Goal: Information Seeking & Learning: Learn about a topic

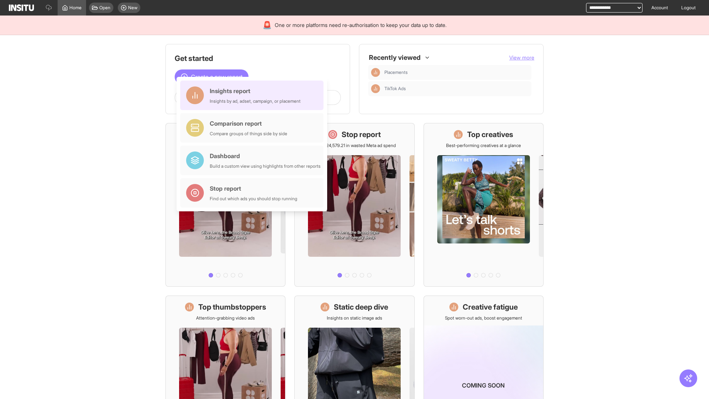
click at [254, 95] on div "Insights report Insights by ad, adset, campaign, or placement" at bounding box center [255, 95] width 91 height 18
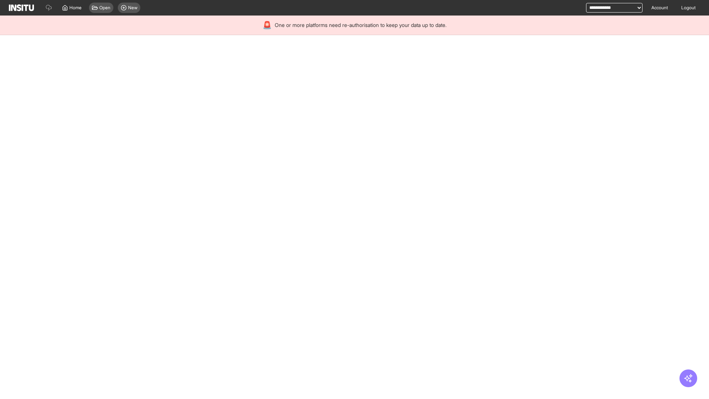
select select "**"
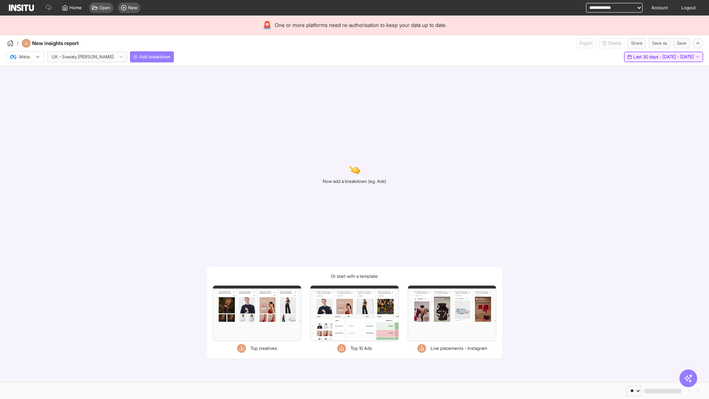
click at [647, 57] on span "Last 30 days - [DATE] - [DATE]" at bounding box center [664, 57] width 61 height 6
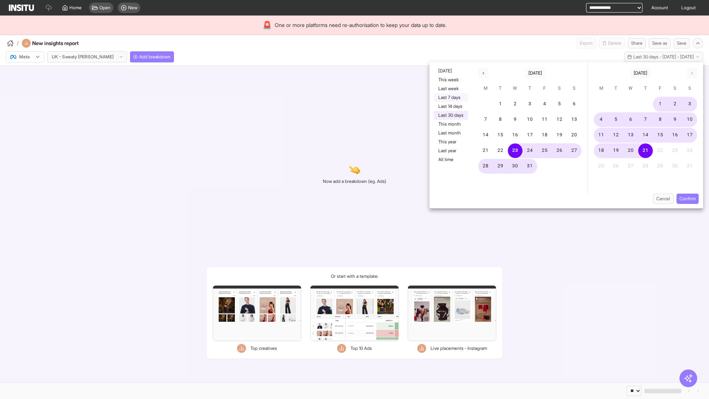
click at [450, 98] on button "Last 7 days" at bounding box center [451, 97] width 34 height 9
